Goal: Information Seeking & Learning: Find specific page/section

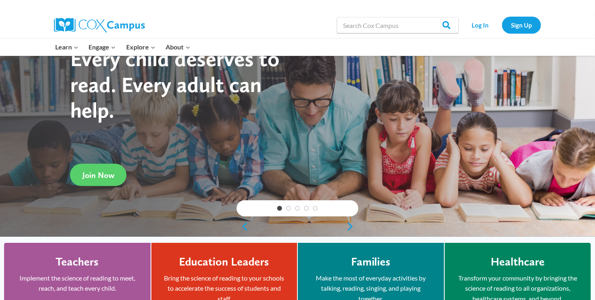
scroll to position [16, 0]
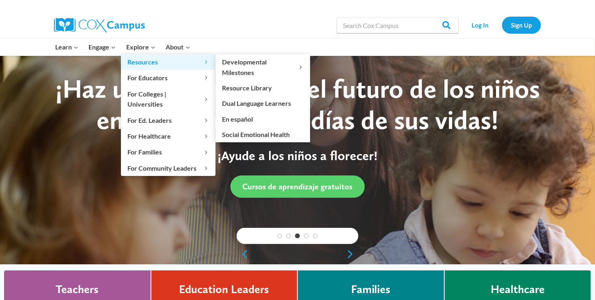
click at [155, 65] on span "Resources Expand" at bounding box center [169, 62] width 82 height 11
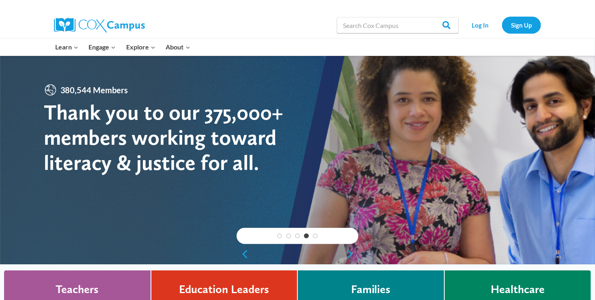
scroll to position [18, 0]
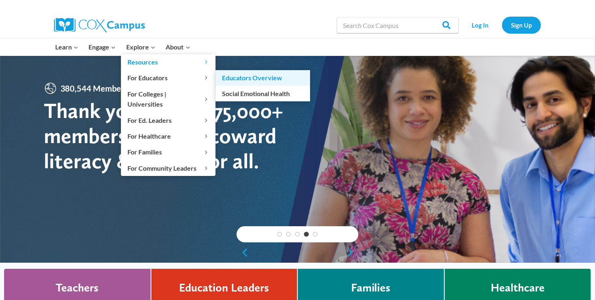
click at [240, 79] on link "Educators Overview" at bounding box center [263, 77] width 95 height 15
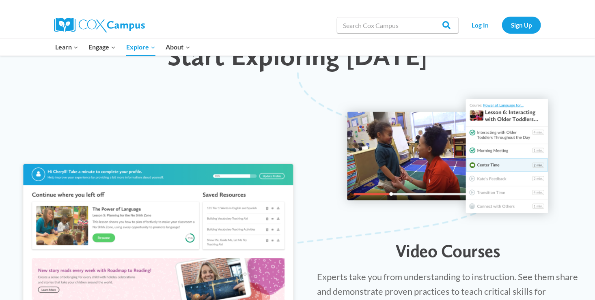
scroll to position [632, 0]
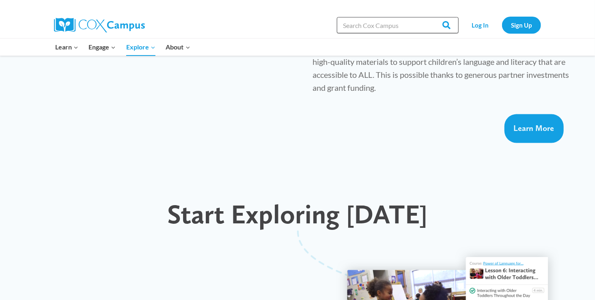
click at [360, 21] on input "Search in [URL][DOMAIN_NAME]" at bounding box center [398, 25] width 122 height 16
type input "liscence"
click at [427, 17] on input "Search" at bounding box center [443, 25] width 32 height 16
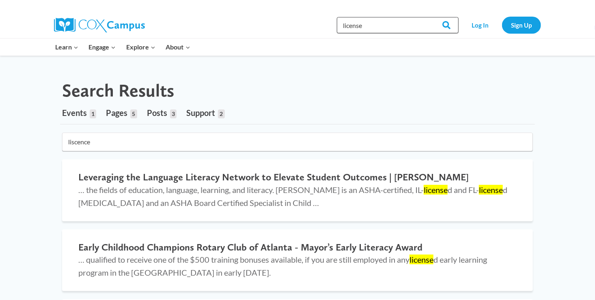
click at [375, 23] on input "license" at bounding box center [398, 25] width 122 height 16
type input "license"
click at [427, 17] on input "Search" at bounding box center [443, 25] width 32 height 16
